Goal: Task Accomplishment & Management: Manage account settings

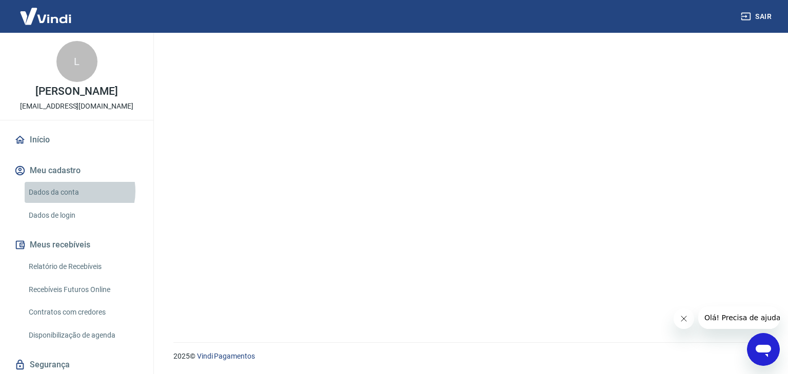
click at [76, 191] on link "Dados da conta" at bounding box center [83, 192] width 116 height 21
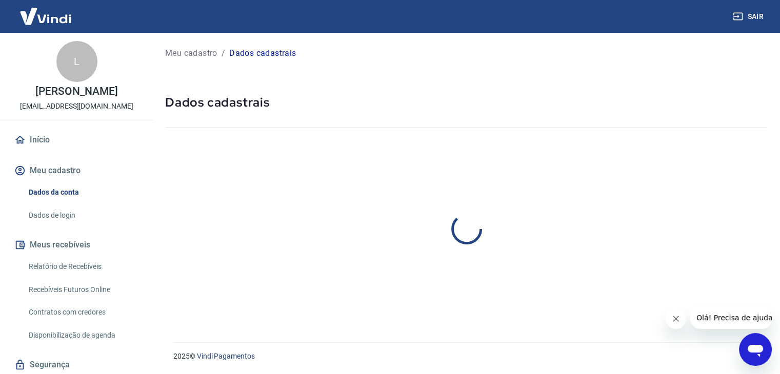
select select "MG"
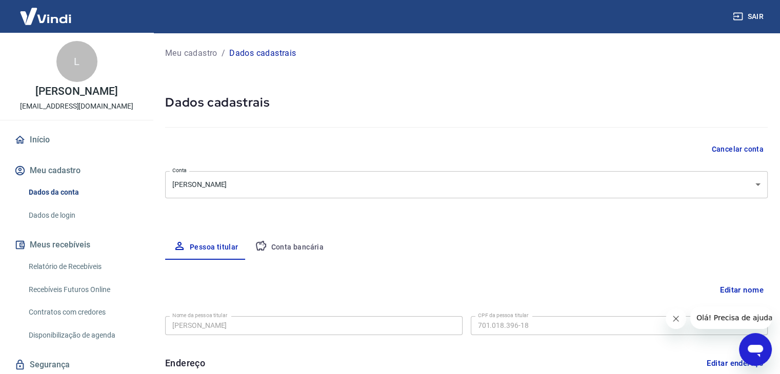
click at [72, 142] on link "Início" at bounding box center [76, 140] width 129 height 23
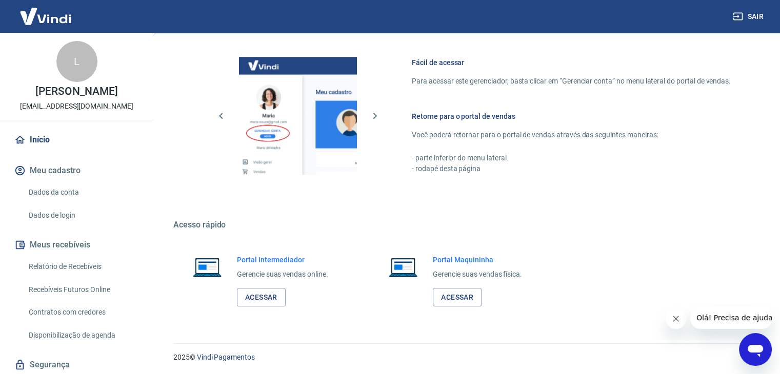
scroll to position [618, 0]
click at [267, 303] on link "Acessar" at bounding box center [261, 297] width 49 height 19
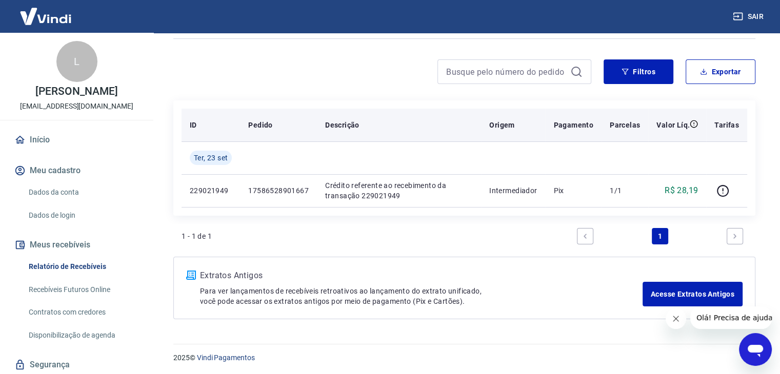
scroll to position [69, 0]
